Goal: Task Accomplishment & Management: Complete application form

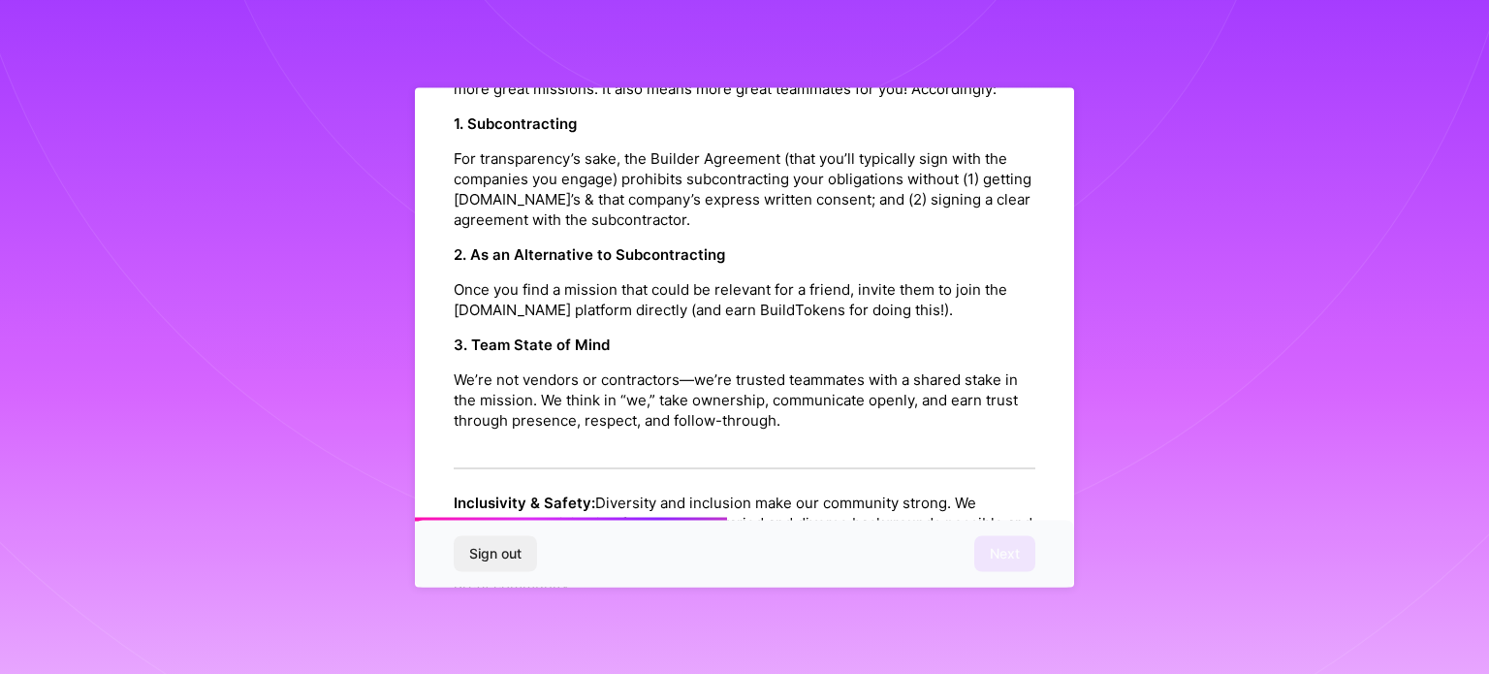
scroll to position [1066, 0]
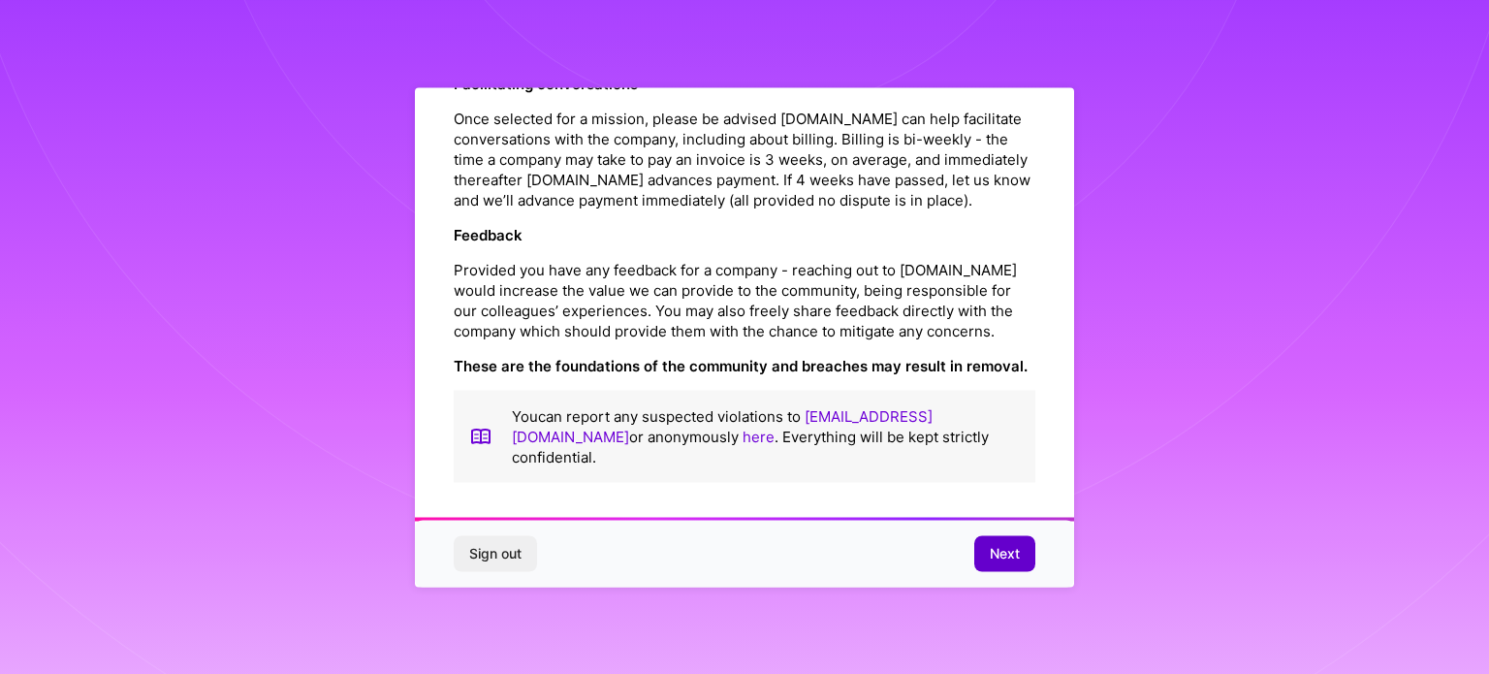
click at [1013, 561] on span "Next" at bounding box center [1004, 553] width 30 height 19
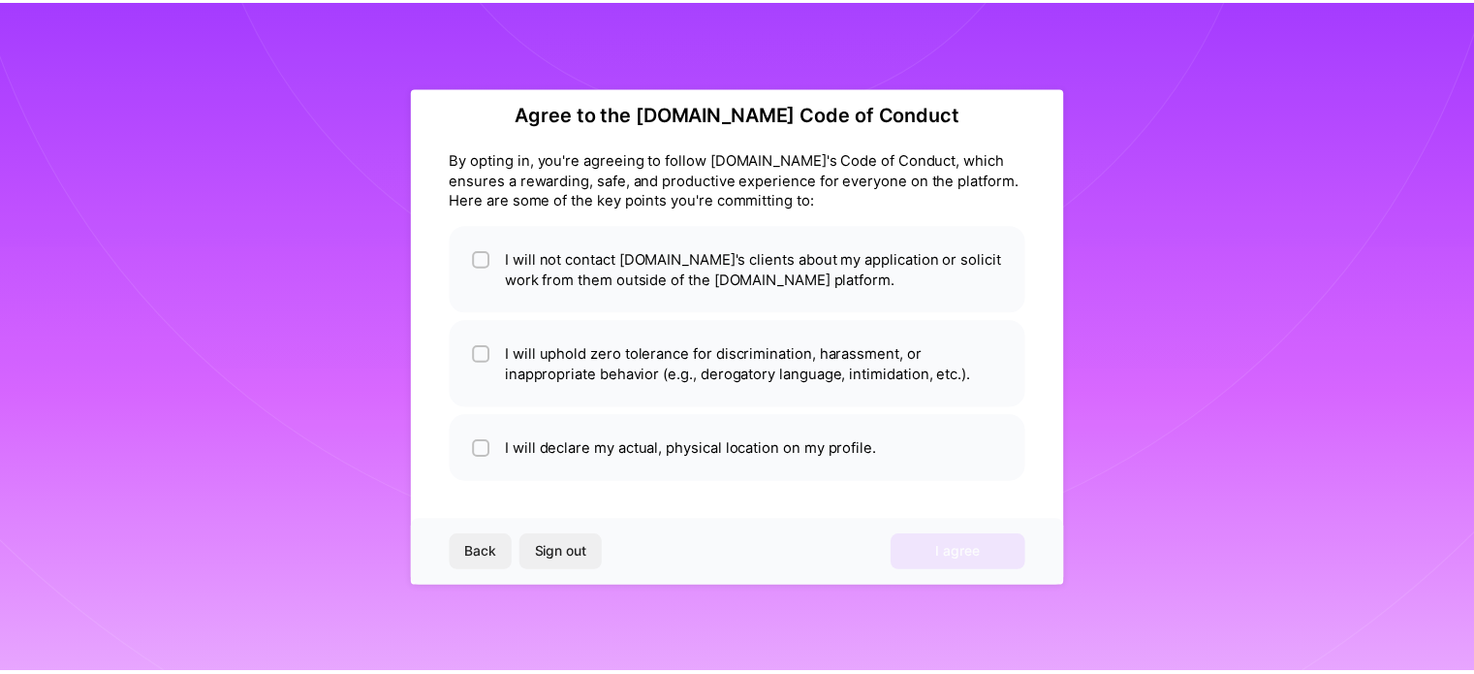
scroll to position [23, 0]
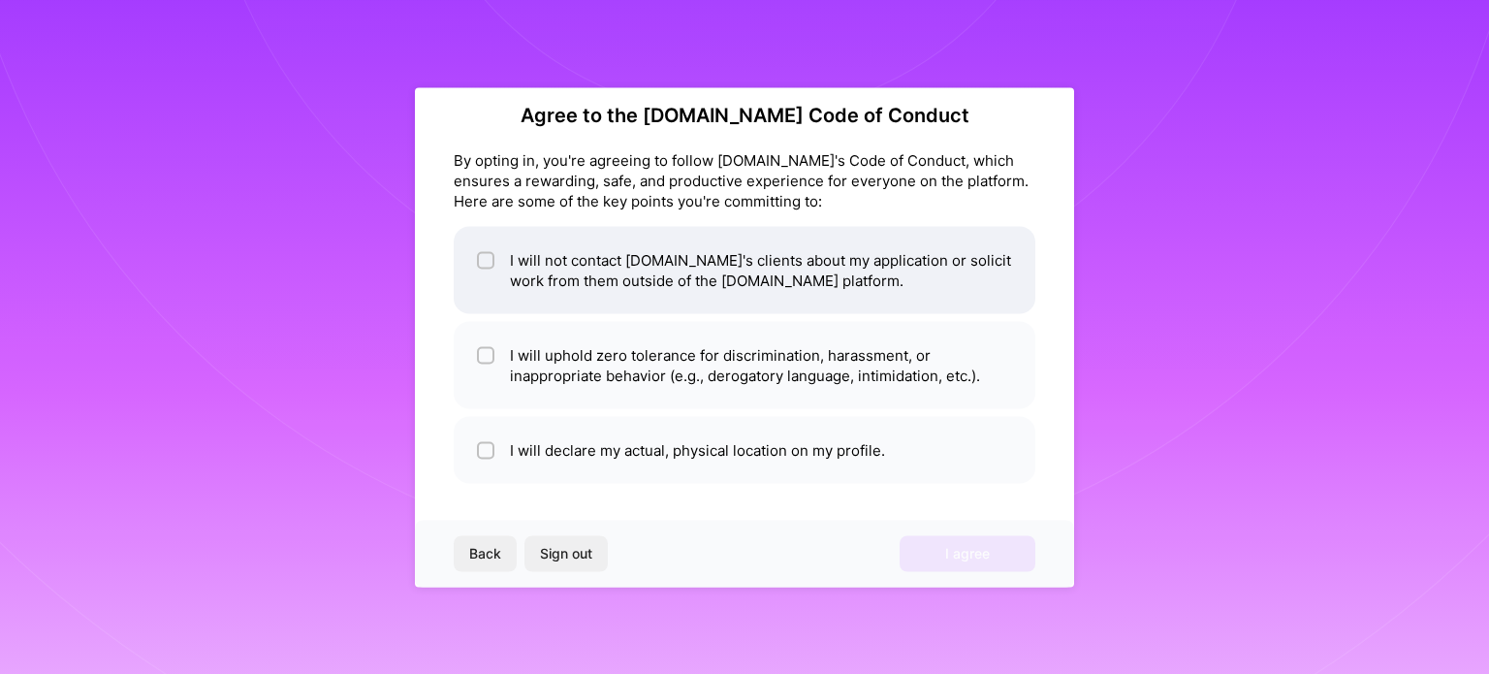
click at [628, 287] on li "I will not contact [DOMAIN_NAME]'s clients about my application or solicit work…" at bounding box center [744, 269] width 581 height 87
checkbox input "true"
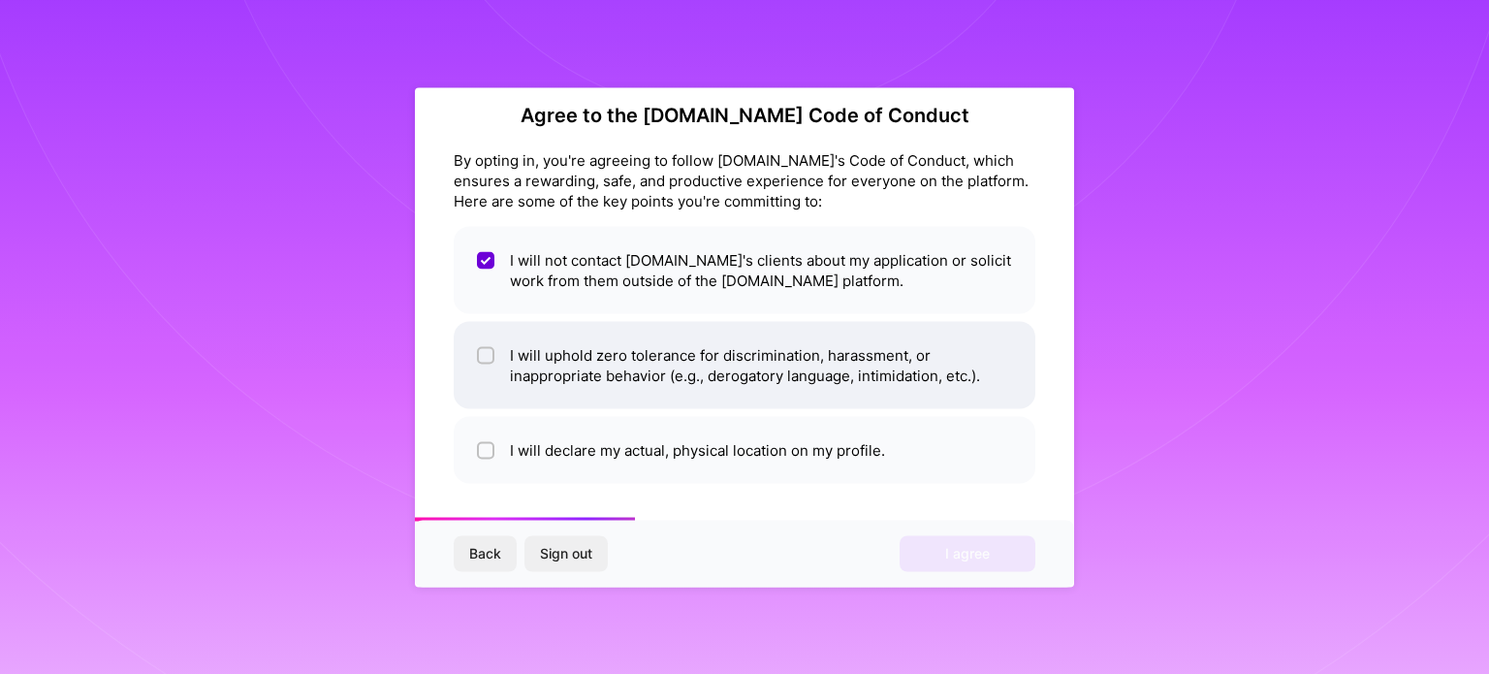
click at [625, 352] on li "I will uphold zero tolerance for discrimination, harassment, or inappropriate b…" at bounding box center [744, 364] width 581 height 87
checkbox input "true"
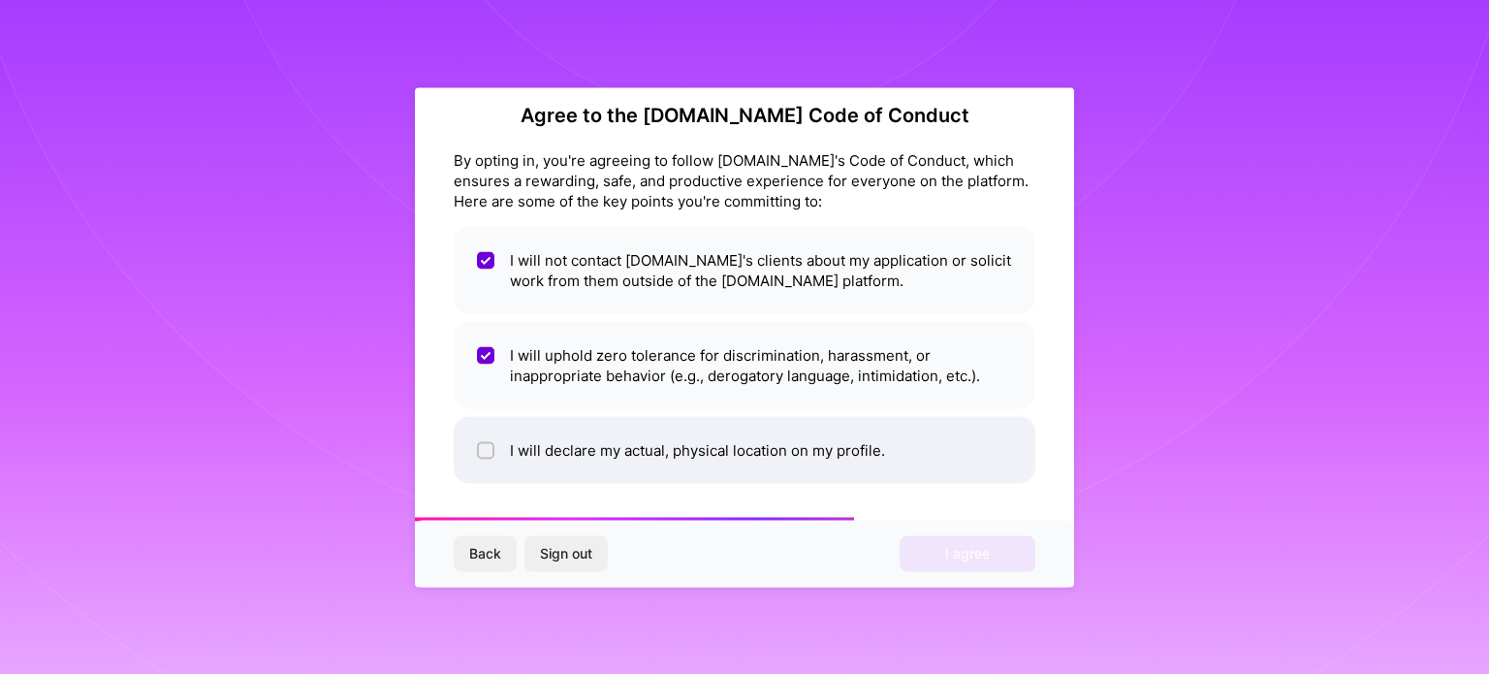
click at [610, 445] on li "I will declare my actual, physical location on my profile." at bounding box center [744, 449] width 581 height 67
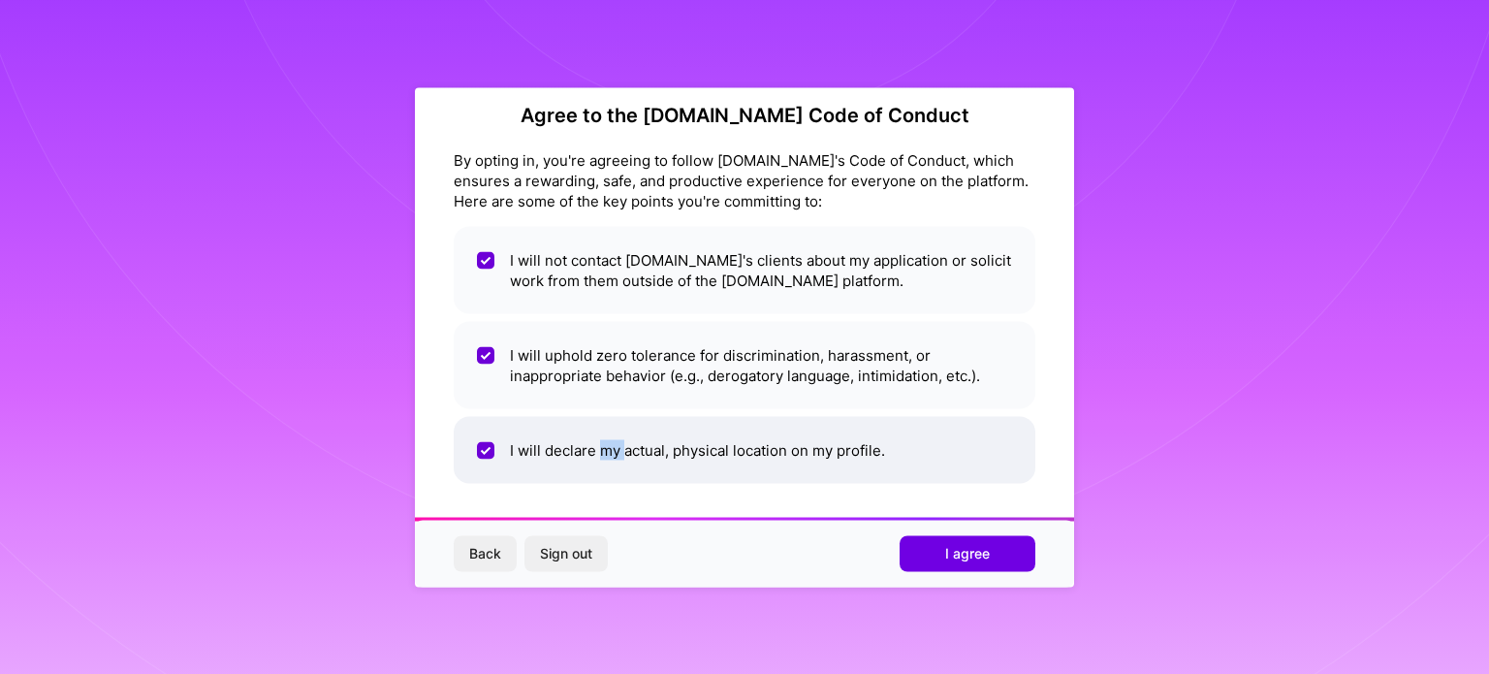
click at [610, 445] on li "I will declare my actual, physical location on my profile." at bounding box center [744, 449] width 581 height 67
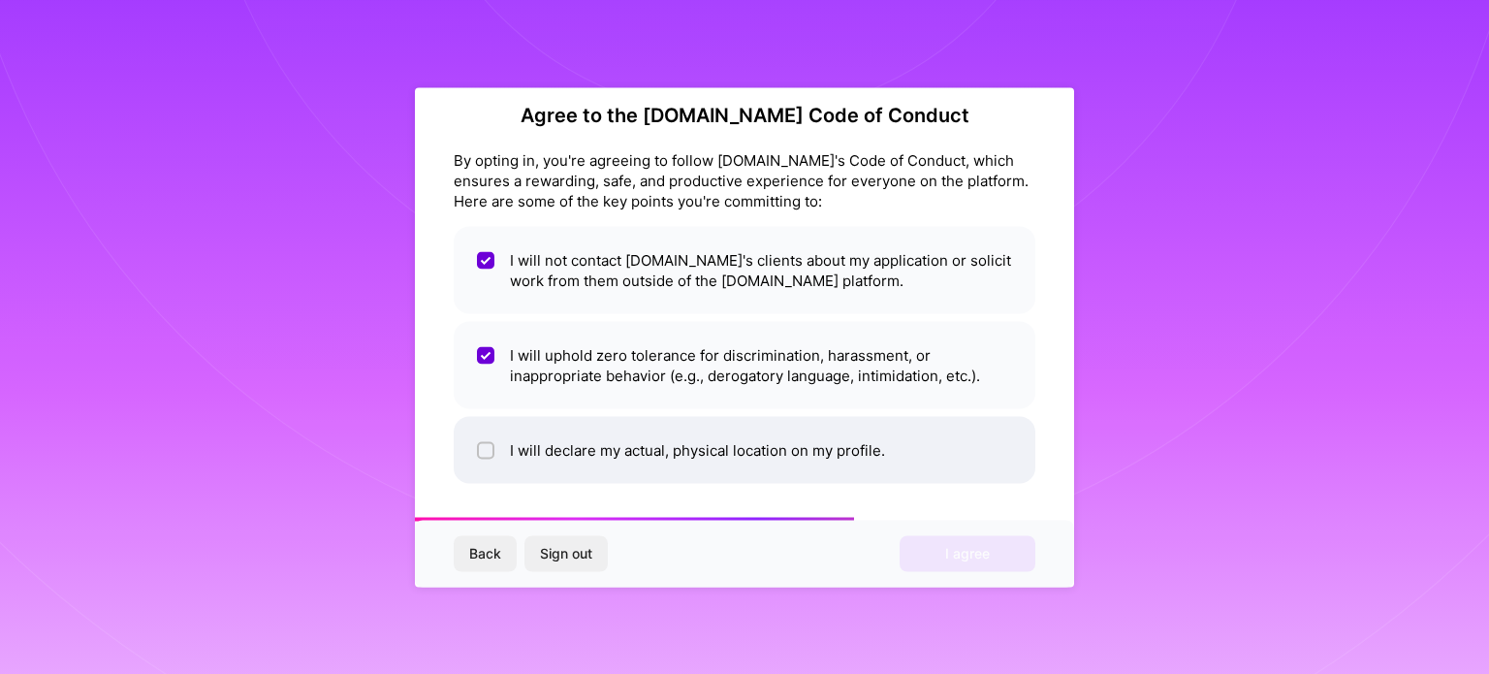
click at [870, 435] on li "I will declare my actual, physical location on my profile." at bounding box center [744, 449] width 581 height 67
checkbox input "true"
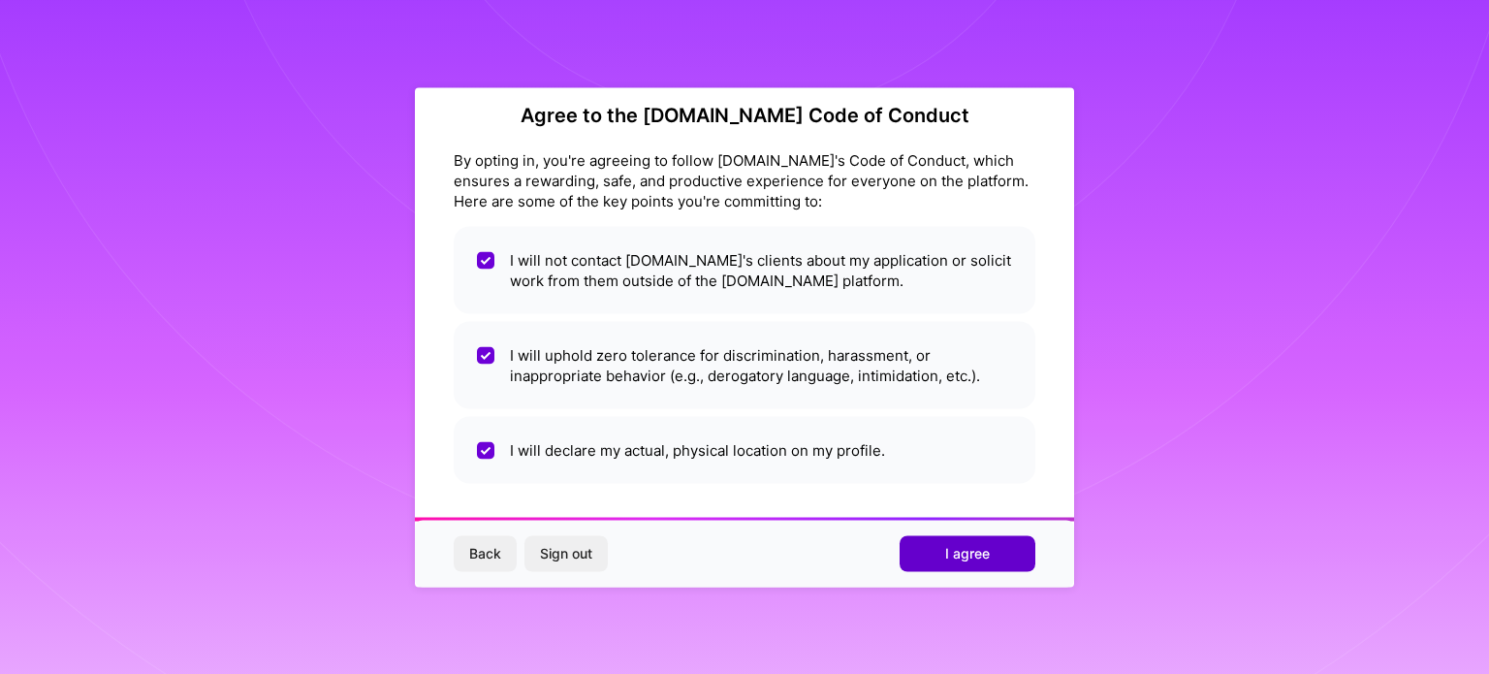
click at [930, 540] on button "I agree" at bounding box center [967, 553] width 136 height 35
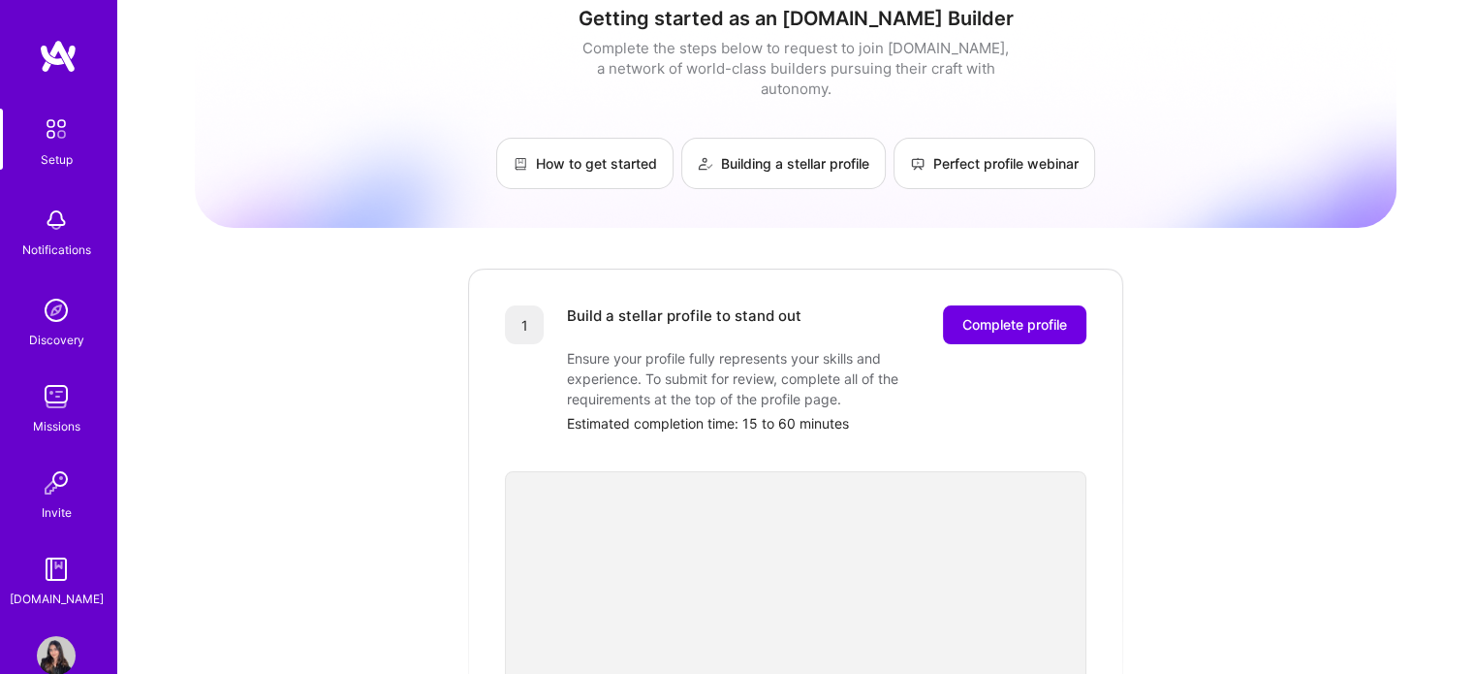
scroll to position [23, 0]
